Goal: Information Seeking & Learning: Check status

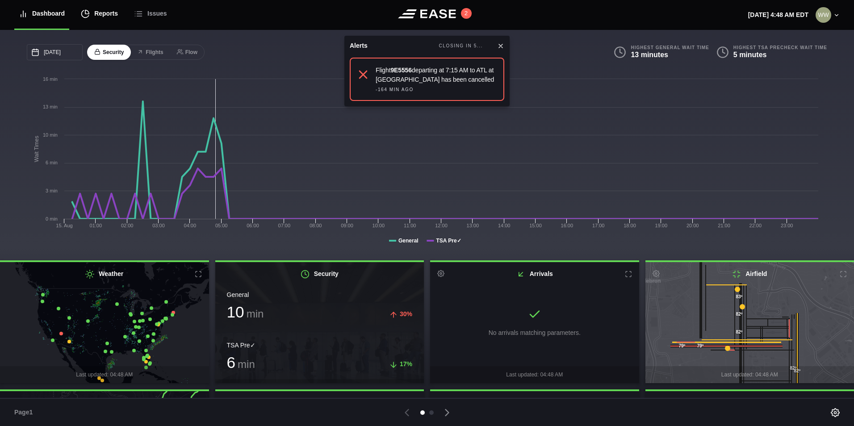
click at [101, 8] on div "Reports" at bounding box center [99, 14] width 37 height 30
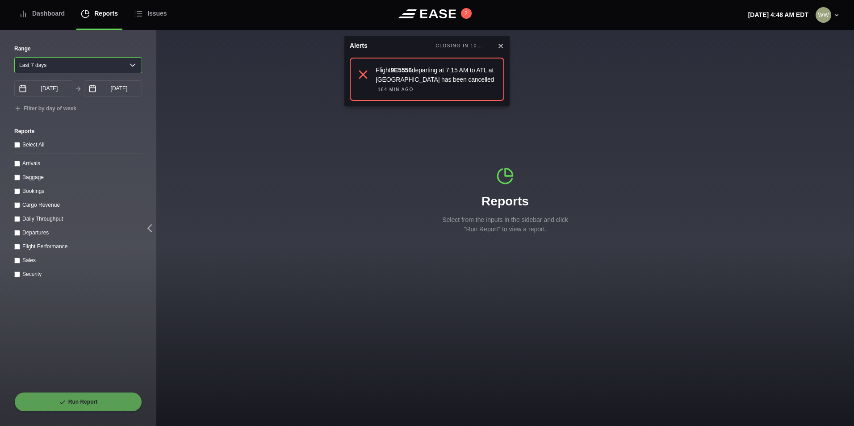
click at [54, 64] on select "Yesterday Last 7 days Last 14 days Last 30 days Last 6 weeks" at bounding box center [78, 65] width 128 height 16
select select "1"
click at [14, 57] on select "Yesterday Last 7 days Last 14 days Last 30 days Last 6 weeks" at bounding box center [78, 65] width 128 height 16
type input "08/14/2025"
click at [19, 167] on input "Arrivals" at bounding box center [17, 164] width 6 height 6
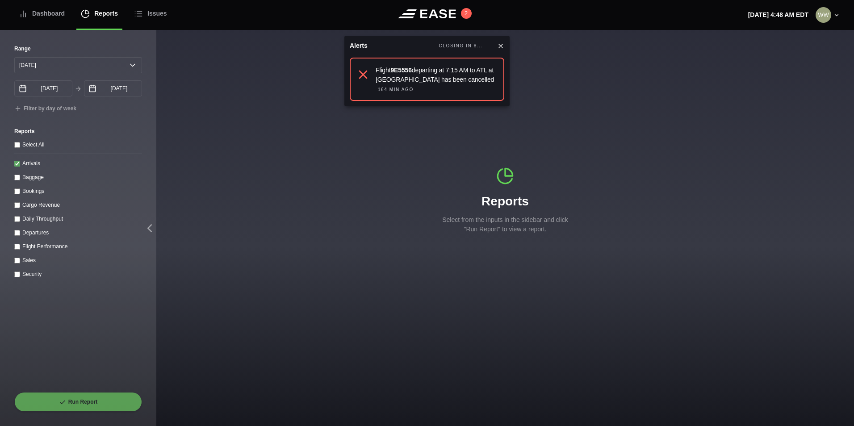
checkbox input "true"
click at [73, 407] on button "Run Report" at bounding box center [78, 402] width 128 height 20
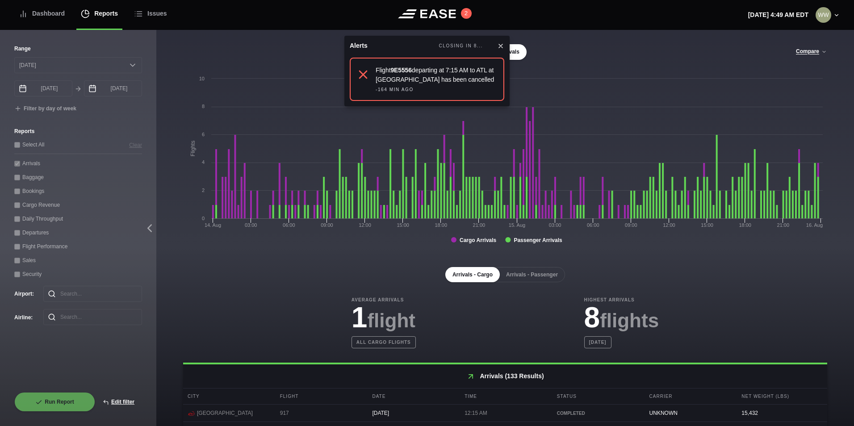
click at [521, 273] on button "Arrivals - Passenger" at bounding box center [532, 274] width 66 height 15
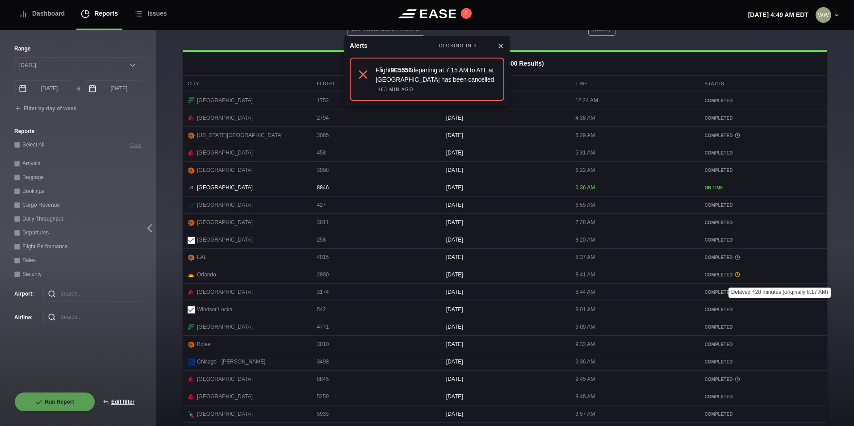
scroll to position [365, 0]
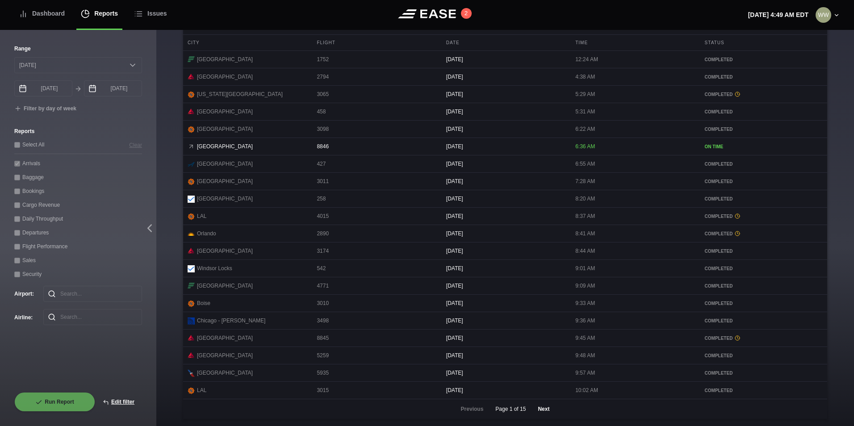
click at [543, 416] on button "Next" at bounding box center [543, 409] width 27 height 20
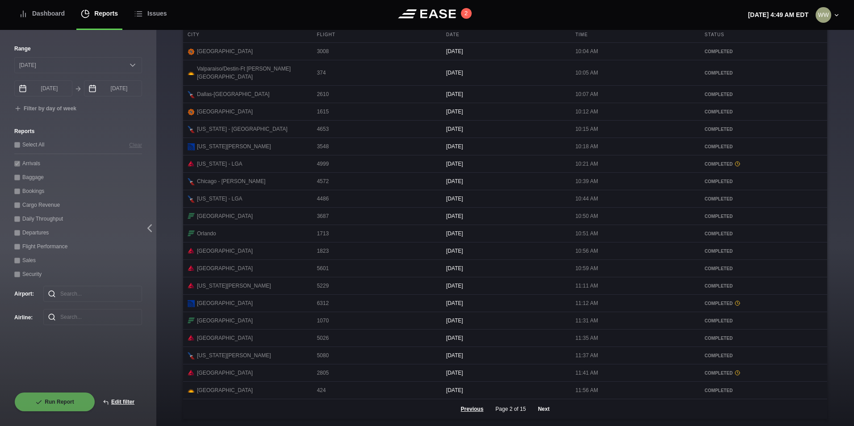
click at [532, 412] on button "Next" at bounding box center [543, 409] width 27 height 20
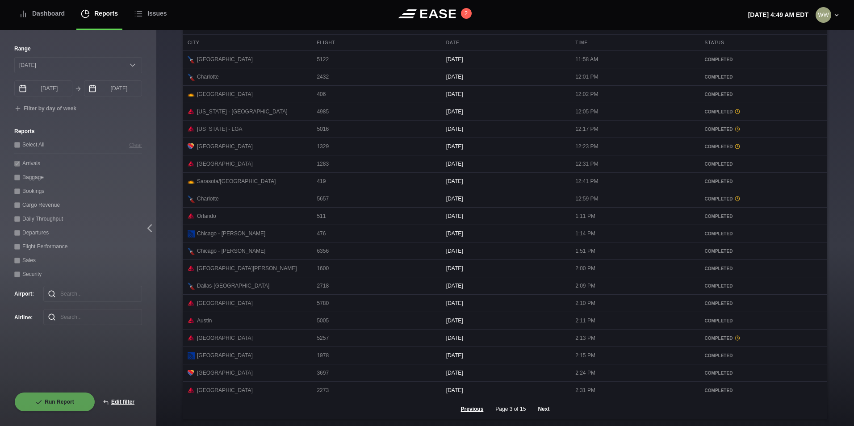
click at [546, 407] on button "Next" at bounding box center [543, 409] width 27 height 20
click at [532, 414] on button "Next" at bounding box center [543, 409] width 27 height 20
click at [544, 406] on button "Next" at bounding box center [543, 409] width 27 height 20
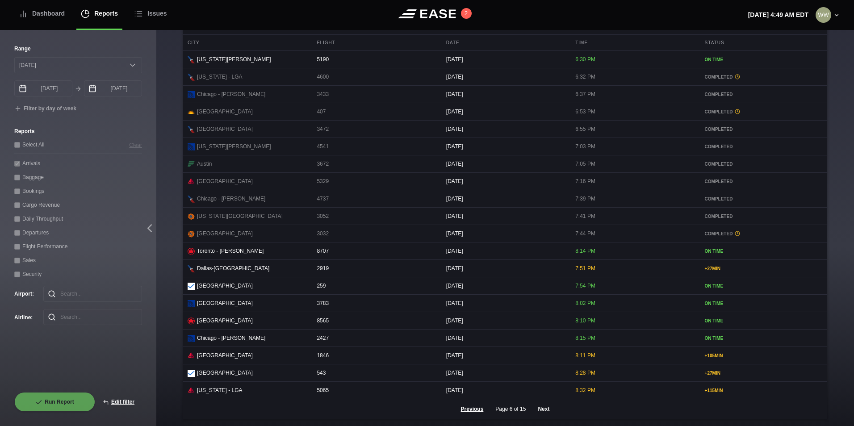
click at [542, 409] on button "Next" at bounding box center [543, 409] width 27 height 20
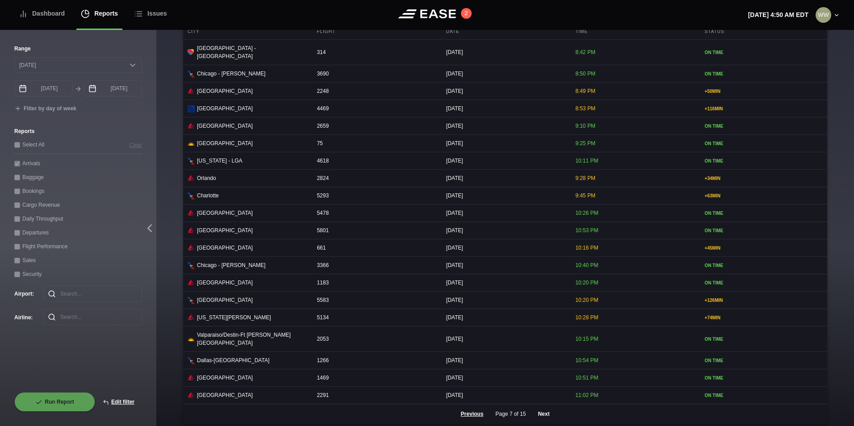
click at [534, 414] on button "Next" at bounding box center [543, 414] width 27 height 20
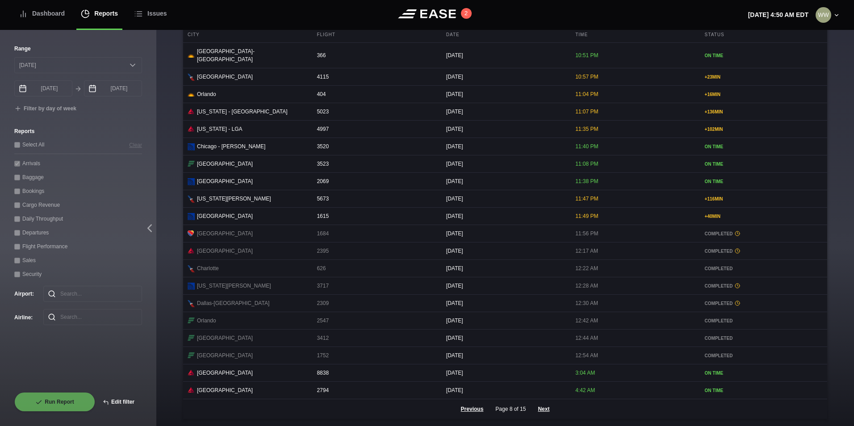
click at [111, 397] on button "Edit filter" at bounding box center [118, 402] width 47 height 20
select select "0"
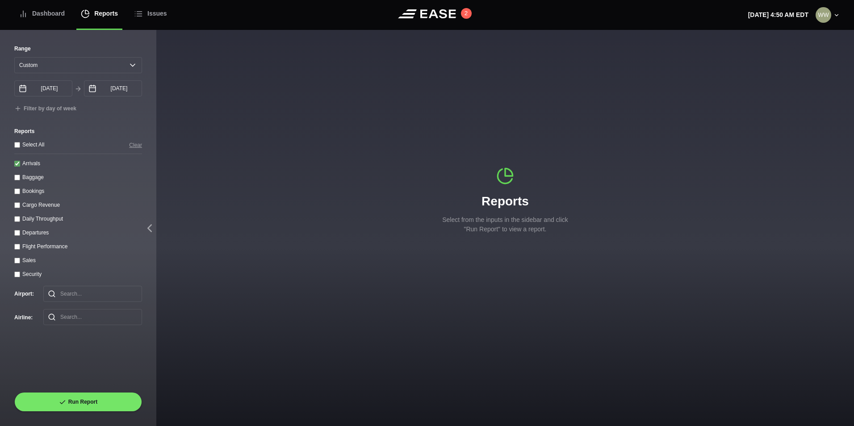
click at [15, 165] on input "Arrivals" at bounding box center [17, 164] width 6 height 6
checkbox input "false"
click at [46, 57] on div "Range Yesterday Last 7 days Last 14 days Last 30 days Last 6 weeks Custom" at bounding box center [78, 59] width 128 height 29
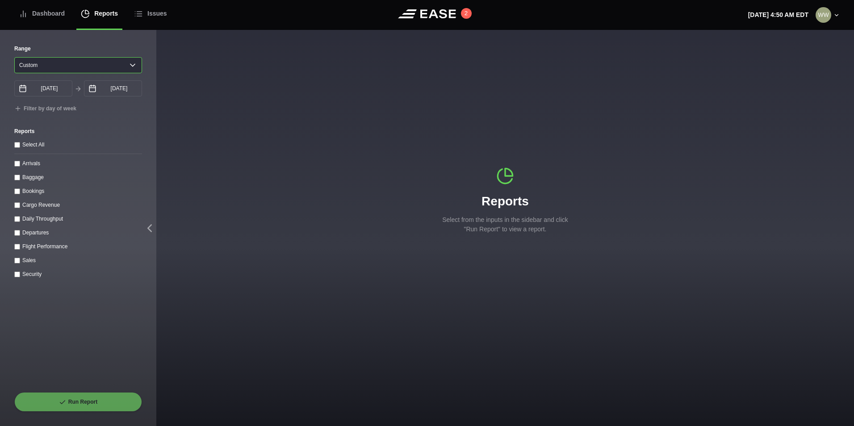
click at [46, 63] on select "Yesterday Last 7 days Last 14 days Last 30 days Last 6 weeks Custom" at bounding box center [78, 65] width 128 height 16
select select "30"
click at [14, 57] on select "Yesterday Last 7 days Last 14 days Last 30 days Last 6 weeks Custom" at bounding box center [78, 65] width 128 height 16
type input "07/16/2025"
click at [54, 67] on select "Yesterday Last 7 days Last 14 days Last 30 days Last 6 weeks" at bounding box center [78, 65] width 128 height 16
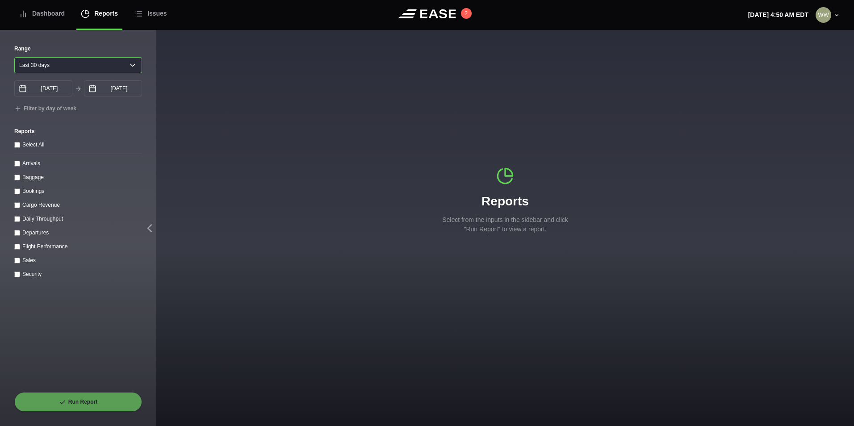
select select "1"
click at [14, 57] on select "Yesterday Last 7 days Last 14 days Last 30 days Last 6 weeks" at bounding box center [78, 65] width 128 height 16
type input "08/14/2025"
click at [18, 237] on div "Departures" at bounding box center [78, 232] width 128 height 9
click at [18, 234] on input "Departures" at bounding box center [17, 233] width 6 height 6
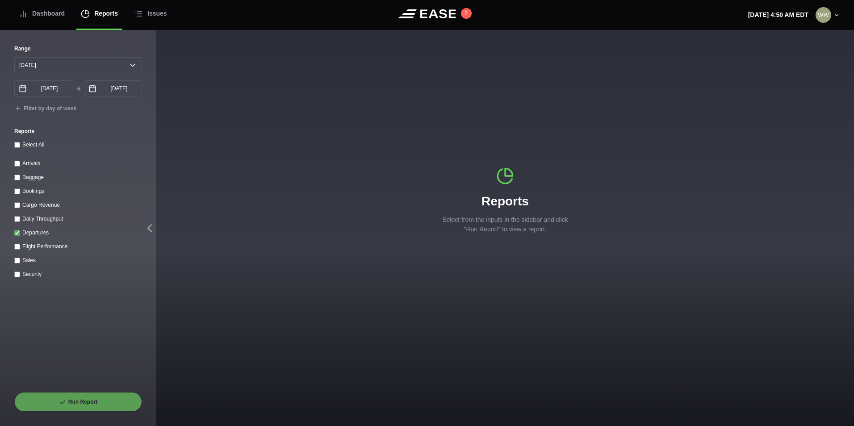
checkbox input "true"
click at [70, 399] on button "Run Report" at bounding box center [78, 402] width 128 height 20
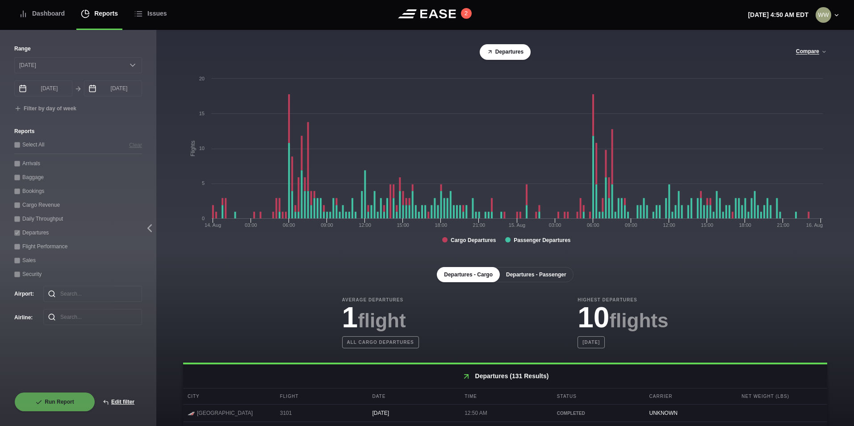
click at [516, 278] on button "Departures - Passenger" at bounding box center [536, 274] width 75 height 15
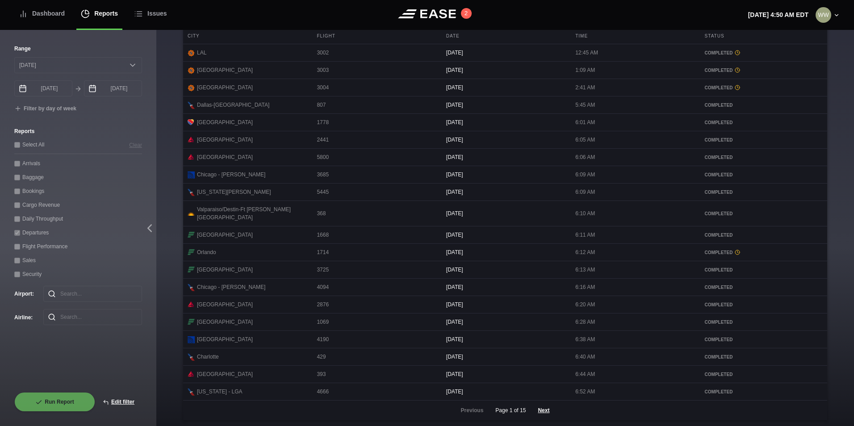
scroll to position [365, 0]
click at [540, 408] on button "Next" at bounding box center [543, 409] width 27 height 20
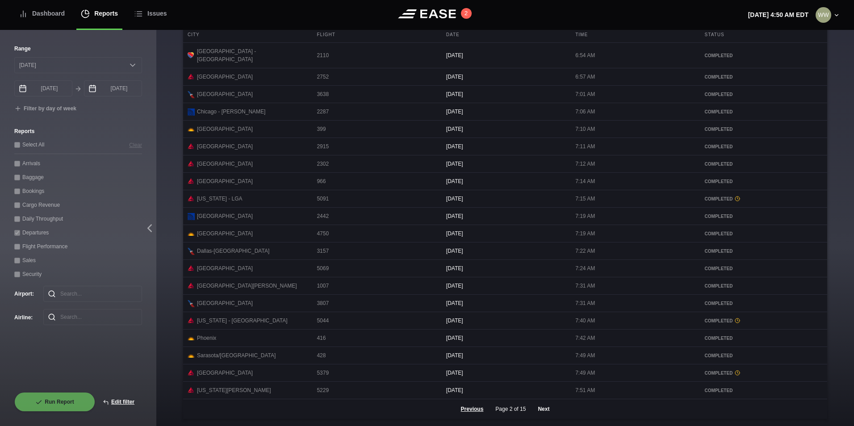
click at [542, 408] on button "Next" at bounding box center [543, 409] width 27 height 20
click at [543, 412] on button "Next" at bounding box center [543, 409] width 27 height 20
click at [530, 413] on button "Next" at bounding box center [543, 409] width 27 height 20
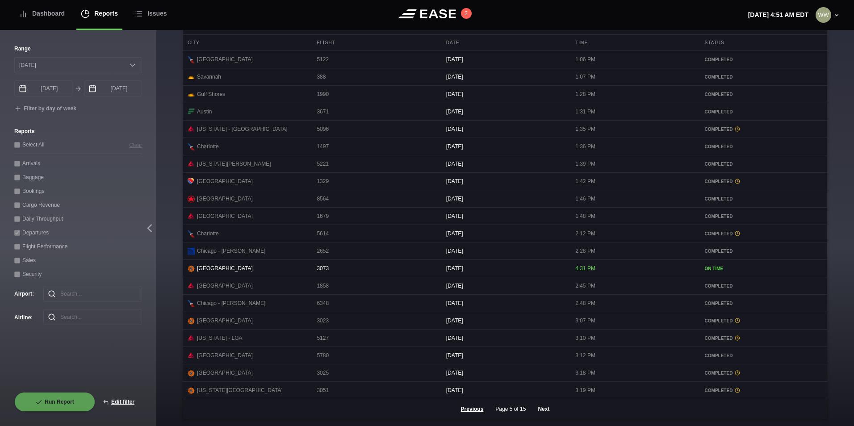
click at [543, 409] on button "Next" at bounding box center [543, 409] width 27 height 20
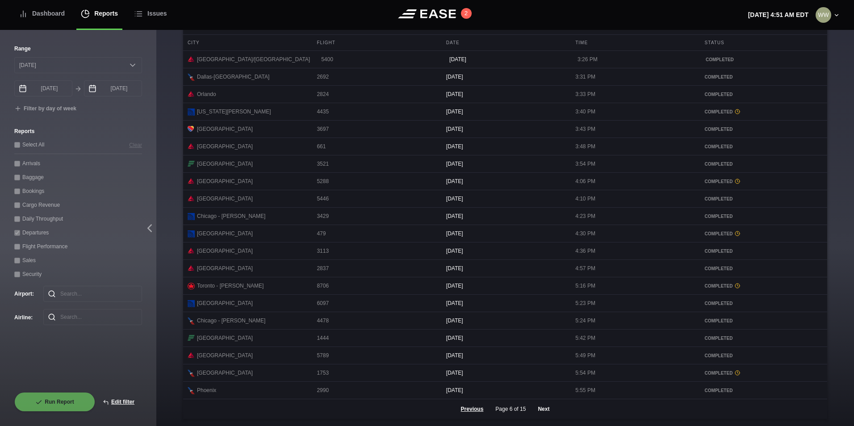
click at [547, 413] on button "Next" at bounding box center [543, 409] width 27 height 20
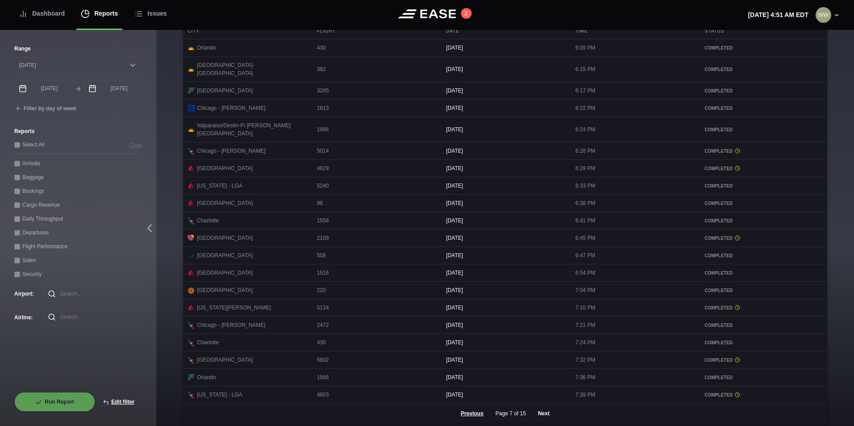
click at [542, 414] on button "Next" at bounding box center [543, 414] width 27 height 20
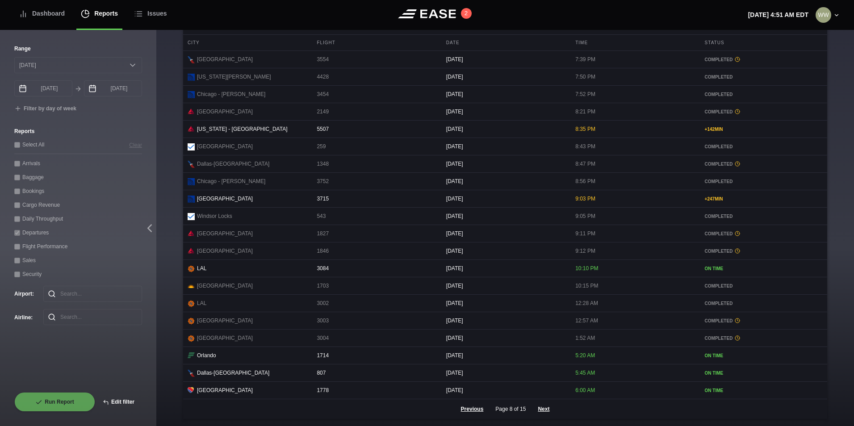
click at [124, 401] on button "Edit filter" at bounding box center [118, 402] width 47 height 20
select select "0"
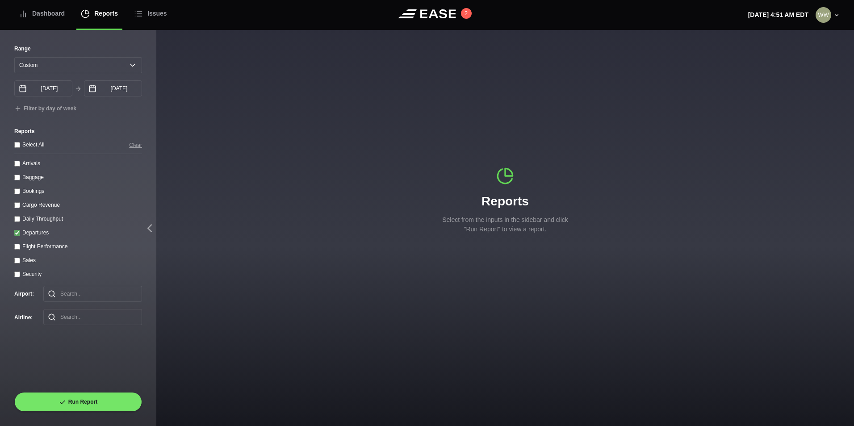
click at [15, 236] on input "Departures" at bounding box center [17, 233] width 6 height 6
checkbox input "false"
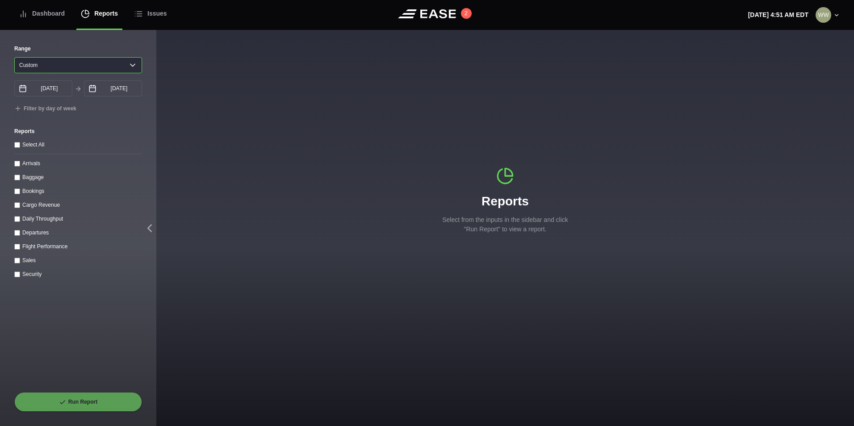
click at [46, 65] on select "Yesterday Last 7 days Last 14 days Last 30 days Last 6 weeks Custom" at bounding box center [78, 65] width 128 height 16
select select "30"
click at [14, 57] on select "Yesterday Last 7 days Last 14 days Last 30 days Last 6 weeks Custom" at bounding box center [78, 65] width 128 height 16
type input "07/16/2025"
click at [16, 222] on throughput "Daily Throughput" at bounding box center [17, 219] width 6 height 6
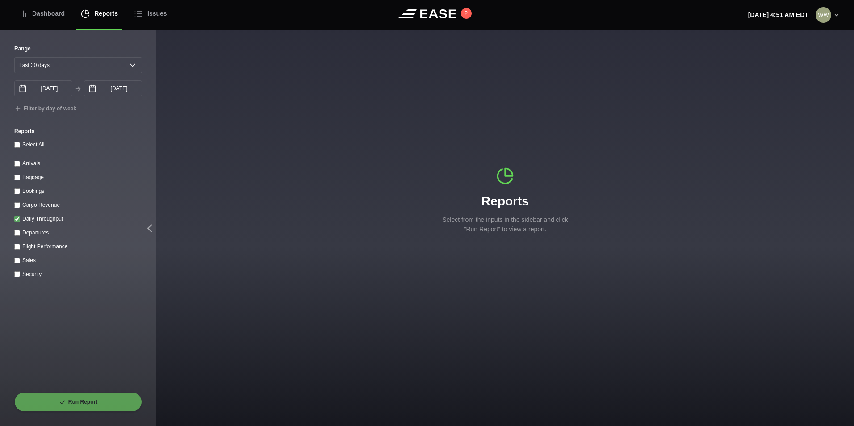
checkbox throughput "true"
click at [84, 401] on button "Run Report" at bounding box center [78, 402] width 128 height 20
select select "30"
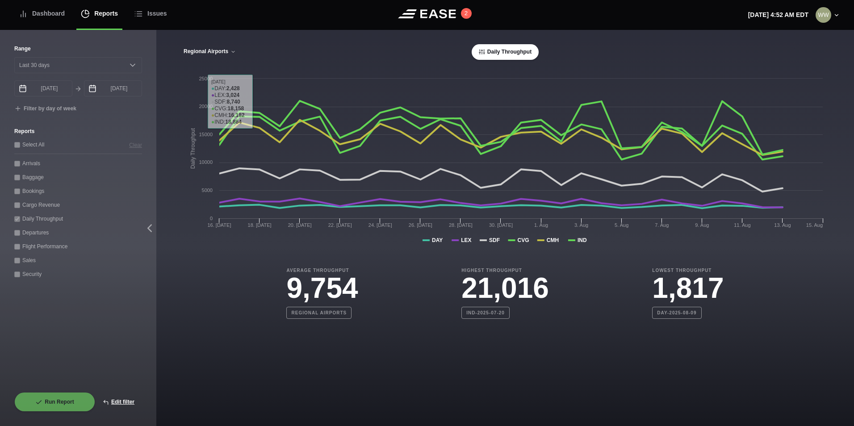
click at [210, 55] on button "Regional Airports" at bounding box center [209, 52] width 53 height 6
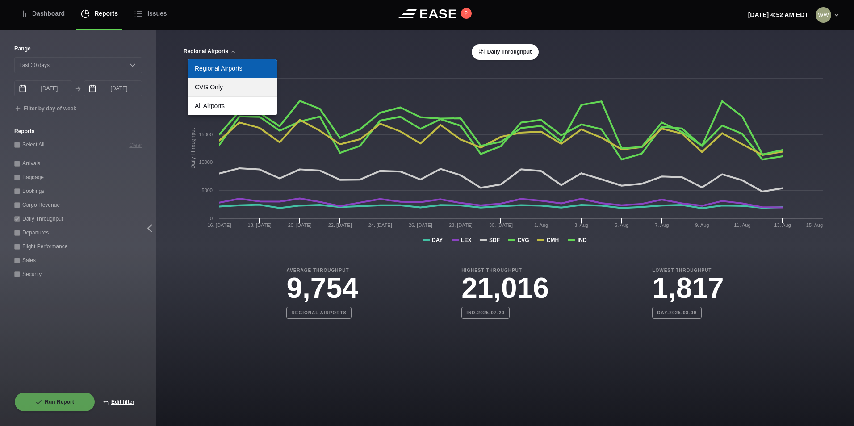
click at [217, 85] on link "CVG Only" at bounding box center [232, 87] width 89 height 18
